Goal: Information Seeking & Learning: Learn about a topic

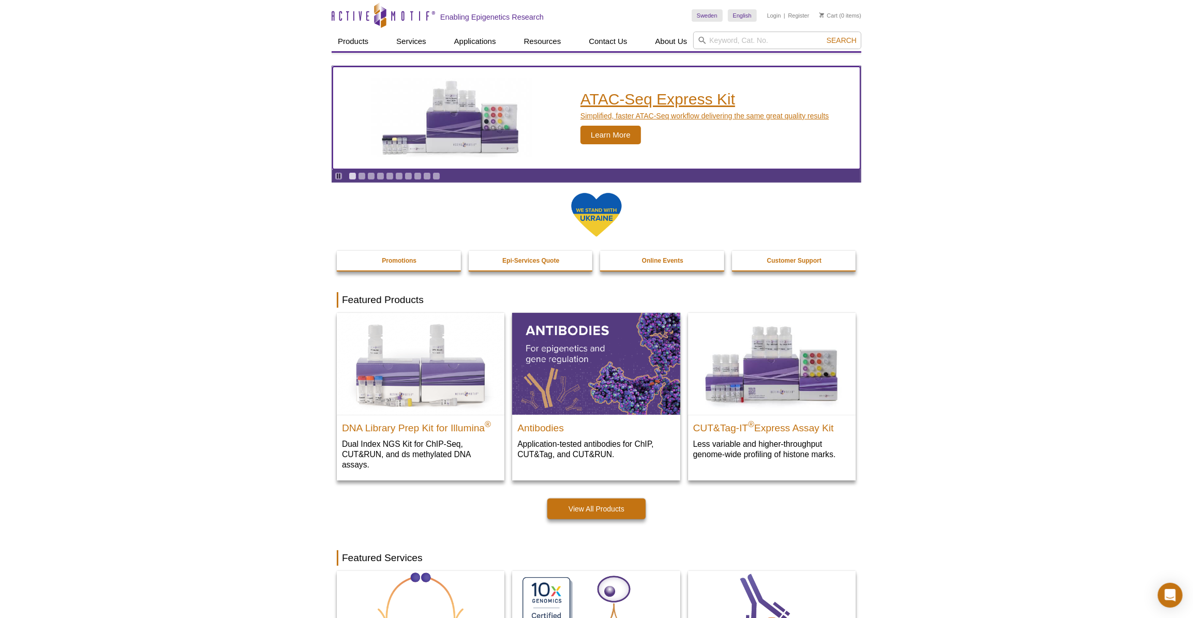
click at [616, 134] on span "Learn More" at bounding box center [611, 135] width 61 height 19
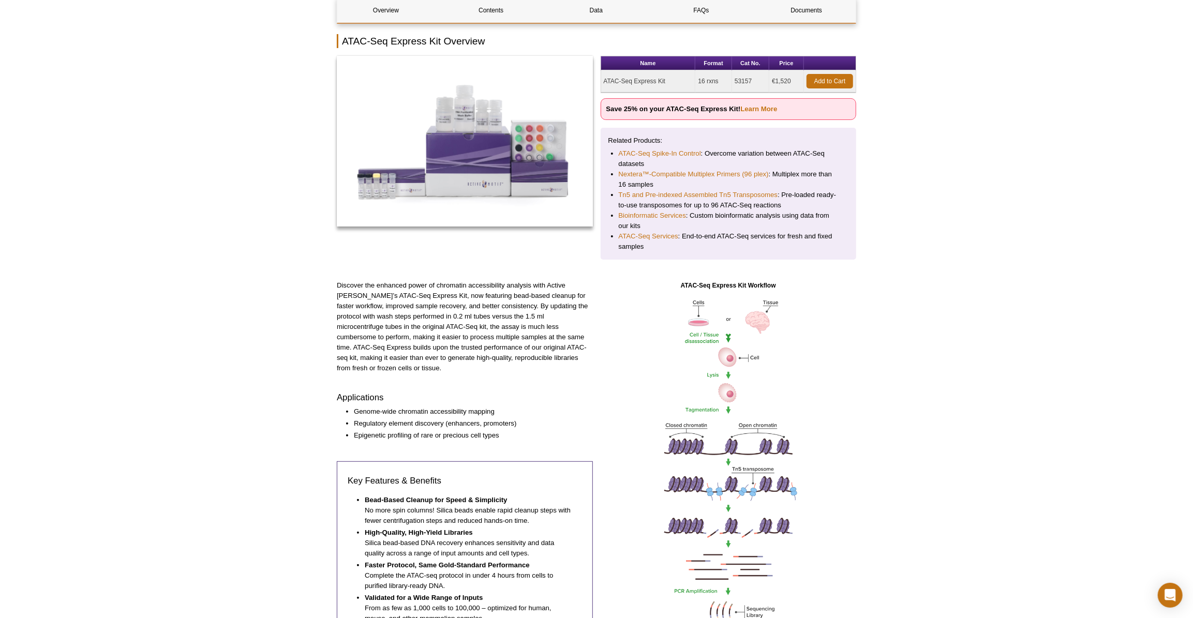
scroll to position [141, 0]
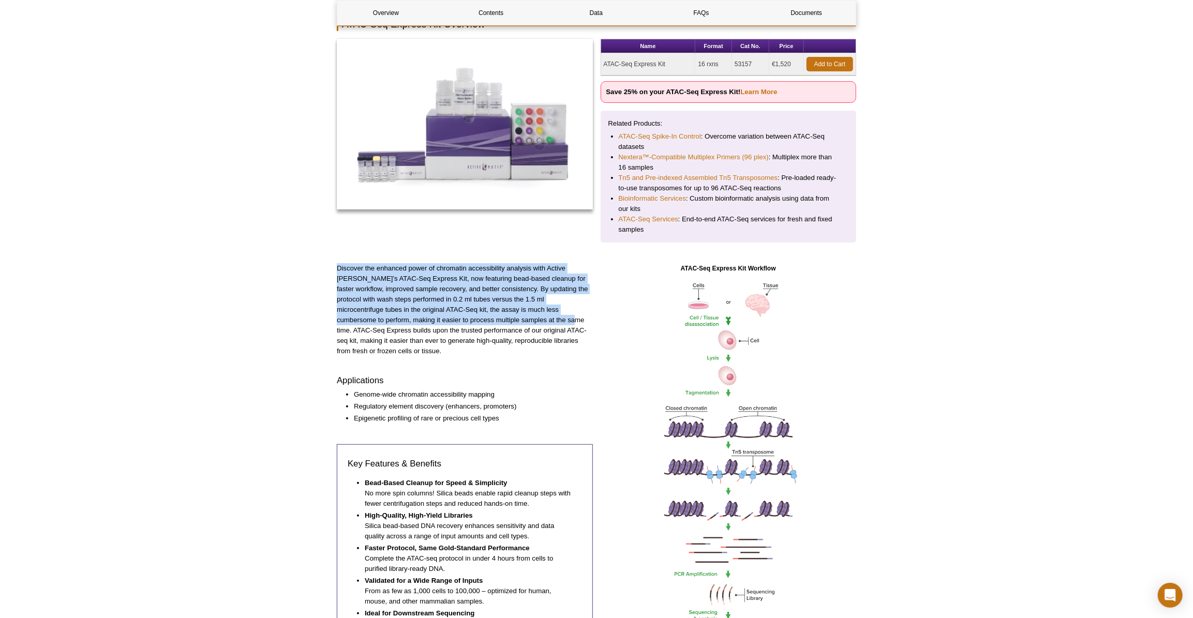
drag, startPoint x: 337, startPoint y: 267, endPoint x: 496, endPoint y: 321, distance: 167.9
click at [496, 321] on p "Discover the enhanced power of chromatin accessibility analysis with Active Mot…" at bounding box center [465, 309] width 256 height 93
copy p "Discover the enhanced power of chromatin accessibility analysis with Active Mot…"
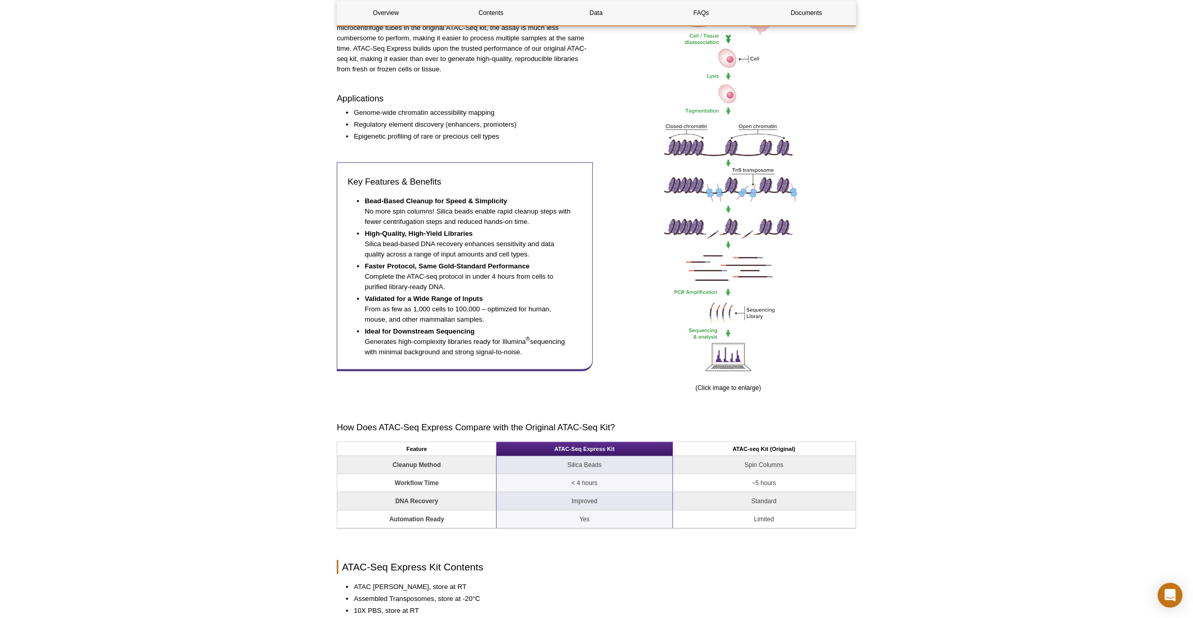
scroll to position [423, 0]
drag, startPoint x: 348, startPoint y: 168, endPoint x: 399, endPoint y: 170, distance: 50.7
click at [399, 175] on h3 "Key Features & Benefits" at bounding box center [465, 181] width 234 height 12
copy h3 "Key Features"
drag, startPoint x: 508, startPoint y: 190, endPoint x: 365, endPoint y: 183, distance: 143.5
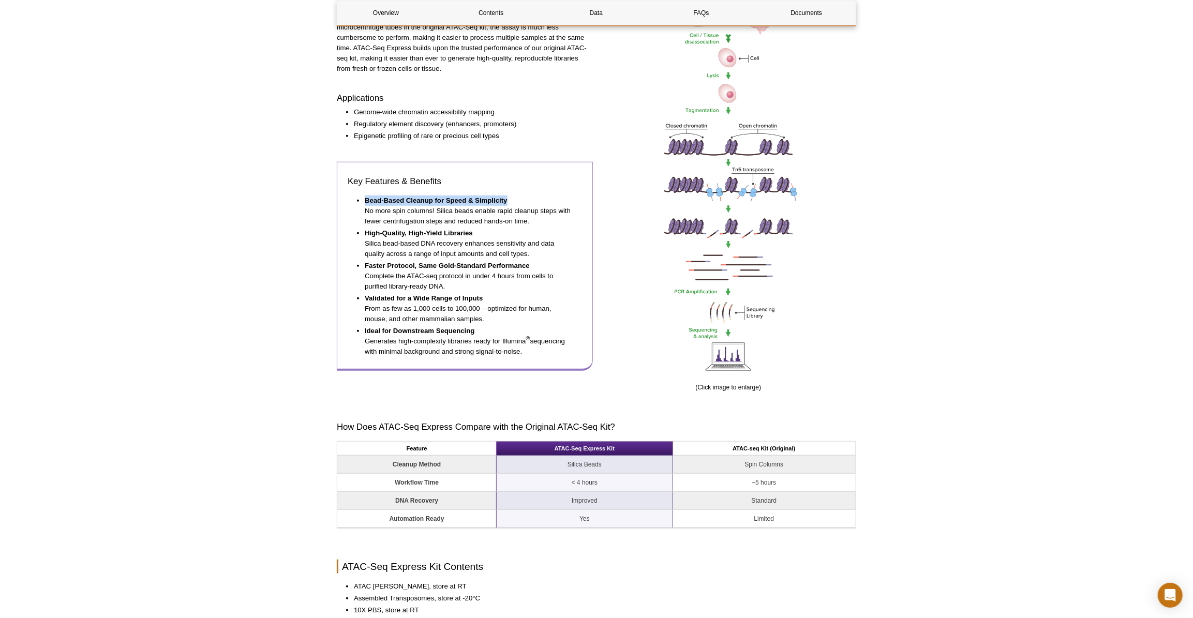
click at [365, 183] on div "Key Features & Benefits Bead-Based Cleanup for Speed & Simplicity No more spin …" at bounding box center [465, 266] width 256 height 209
copy strong "Bead-Based Cleanup for Speed & Simplicity"
drag, startPoint x: 364, startPoint y: 220, endPoint x: 476, endPoint y: 225, distance: 112.4
click at [476, 225] on ul "Bead-Based Cleanup for Speed & Simplicity No more spin columns! Silica beads en…" at bounding box center [460, 276] width 224 height 161
copy strong "High-Quality, High-Yield Libraries"
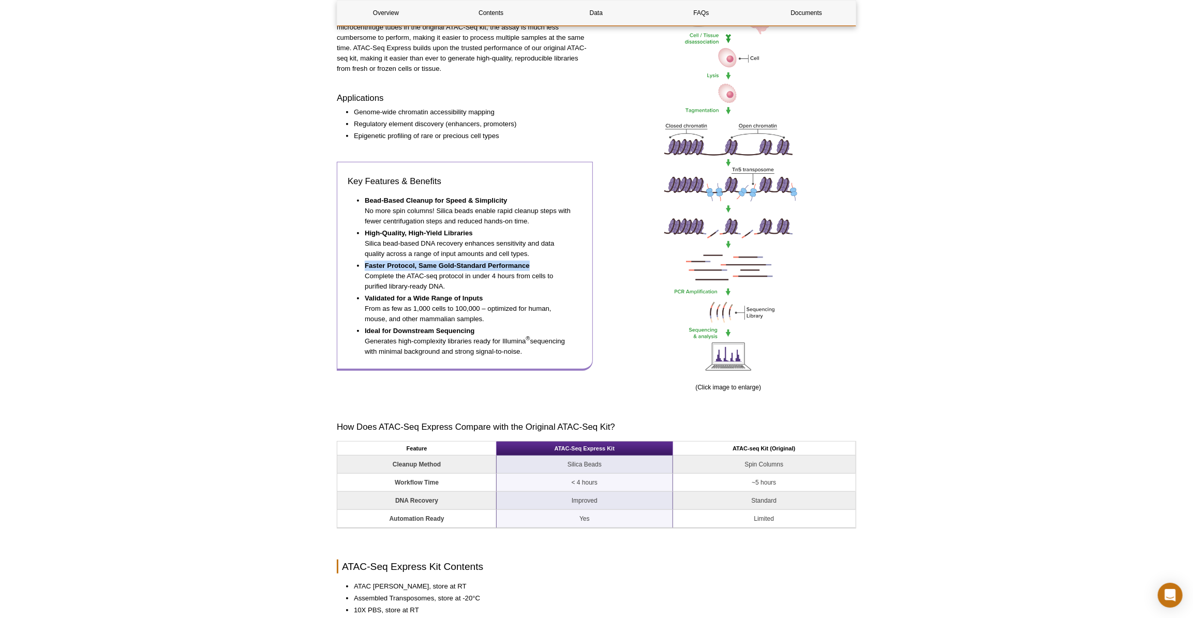
drag, startPoint x: 365, startPoint y: 253, endPoint x: 529, endPoint y: 257, distance: 164.1
click at [529, 262] on strong "Faster Protocol, Same Gold-Standard Performance" at bounding box center [447, 266] width 165 height 8
copy strong "Faster Protocol, Same Gold-Standard Performance"
drag, startPoint x: 365, startPoint y: 286, endPoint x: 482, endPoint y: 286, distance: 116.9
click at [482, 294] on strong "Validated for a Wide Range of Inputs" at bounding box center [424, 298] width 119 height 8
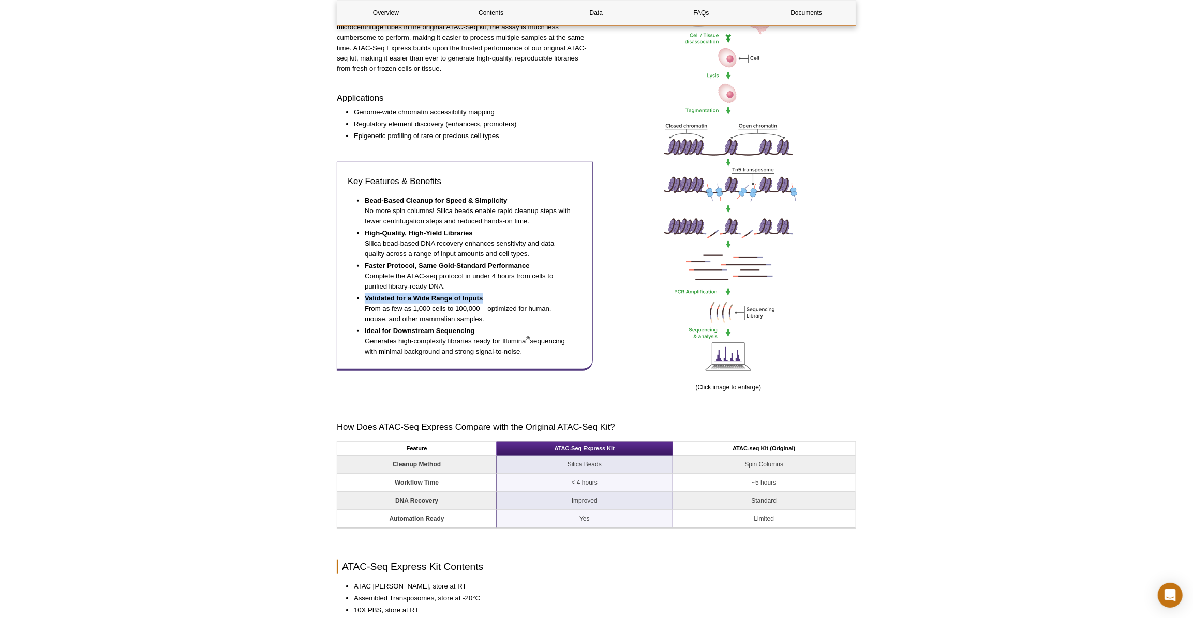
copy strong "Validated for a Wide Range of Inputs"
drag, startPoint x: 365, startPoint y: 320, endPoint x: 480, endPoint y: 323, distance: 114.9
click at [480, 326] on li "Ideal for Downstream Sequencing Generates high-complexity libraries ready for I…" at bounding box center [468, 341] width 207 height 31
copy strong "Ideal for Downstream Sequencing"
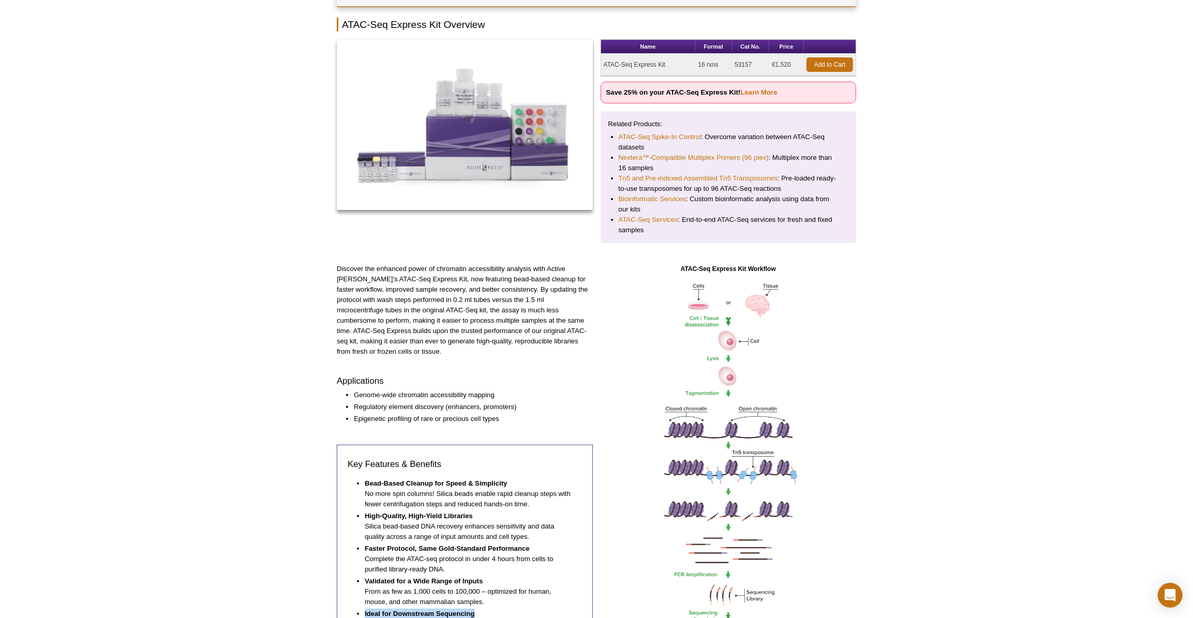
scroll to position [0, 0]
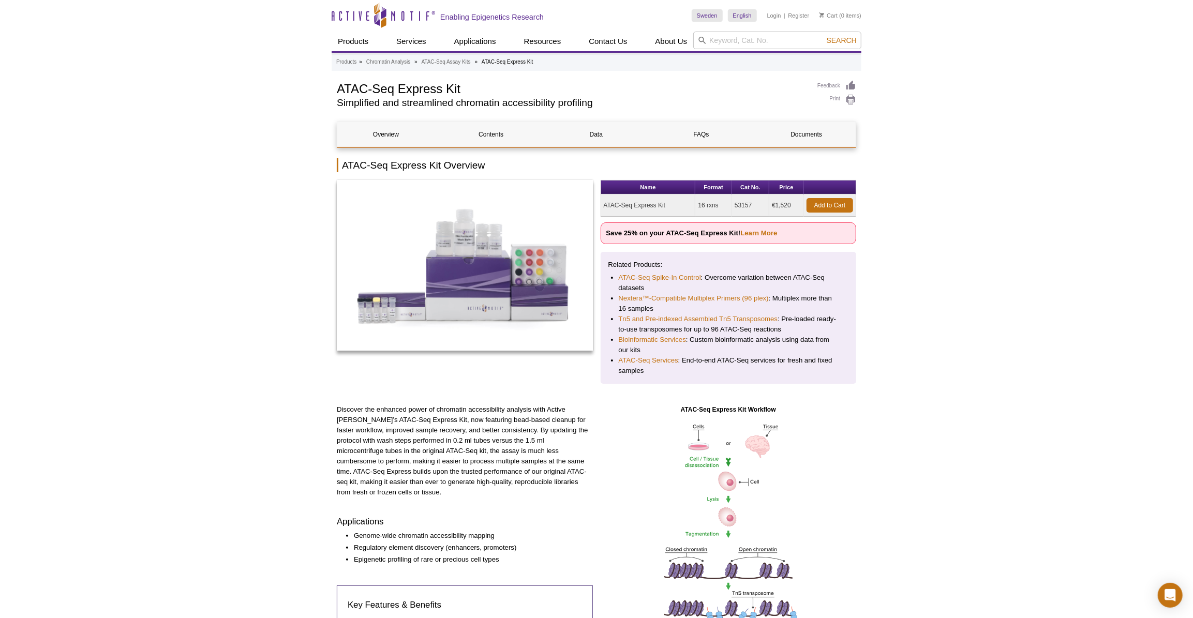
drag, startPoint x: 735, startPoint y: 206, endPoint x: 754, endPoint y: 205, distance: 19.7
click at [754, 205] on td "53157" at bounding box center [750, 206] width 37 height 22
copy td "53157"
